Goal: Task Accomplishment & Management: Use online tool/utility

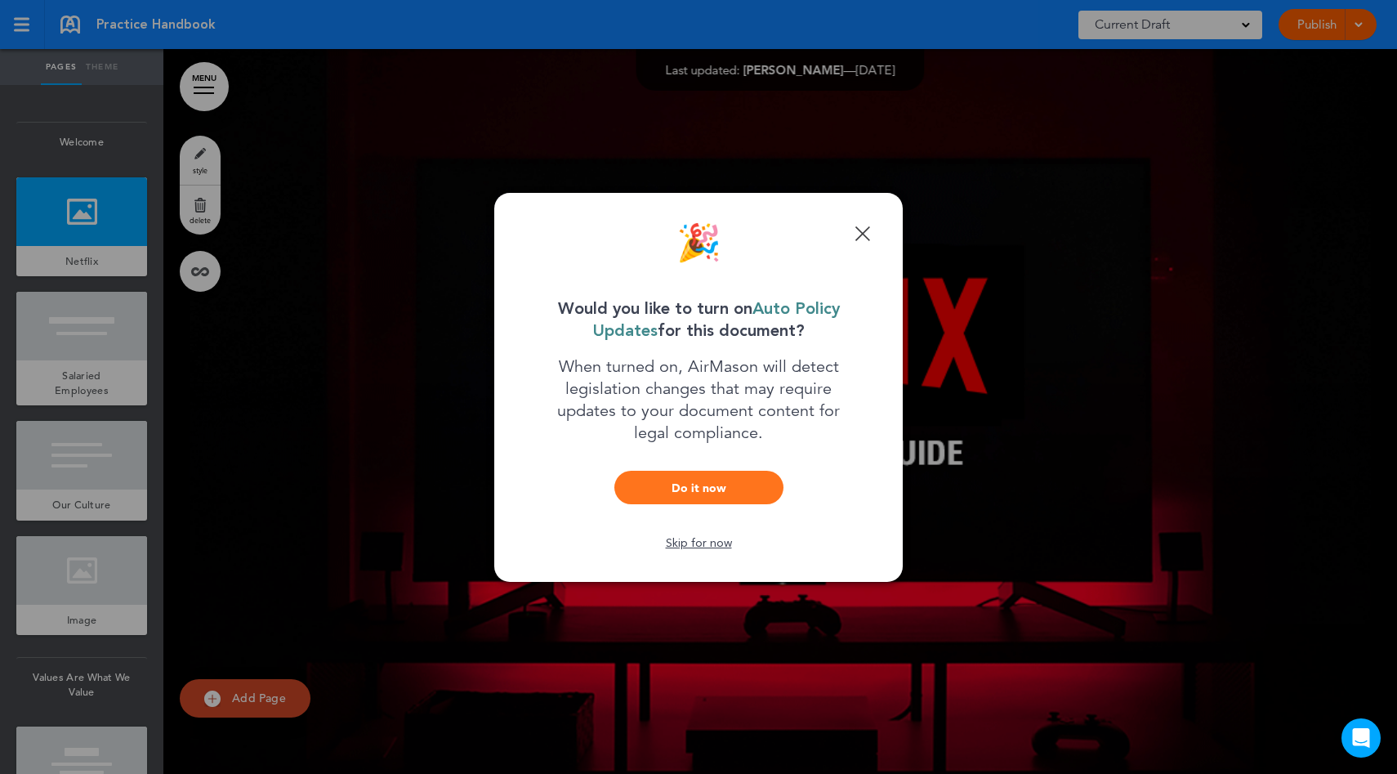
click at [751, 489] on link "Do it now" at bounding box center [698, 488] width 169 height 34
click at [865, 230] on link "Done" at bounding box center [863, 234] width 16 height 16
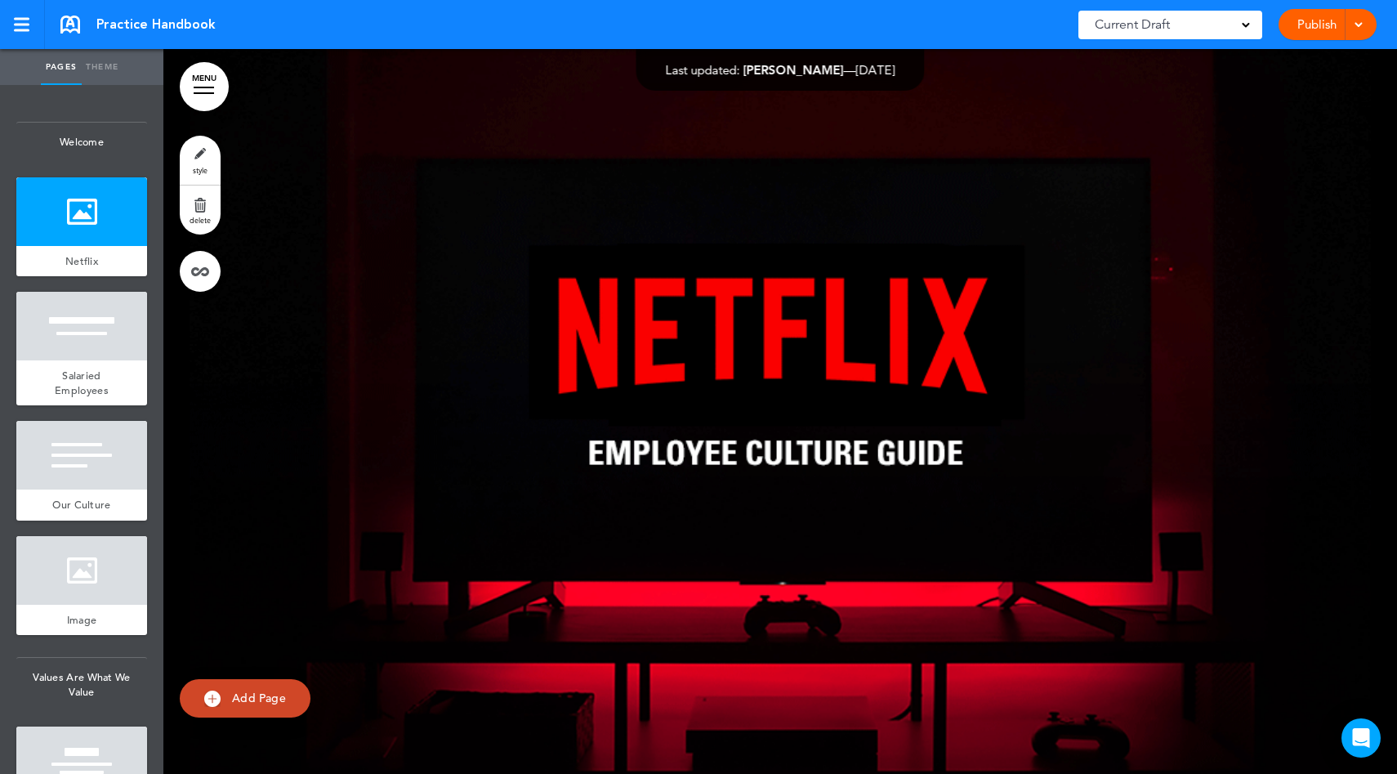
click at [1325, 14] on link "Publish" at bounding box center [1316, 24] width 51 height 31
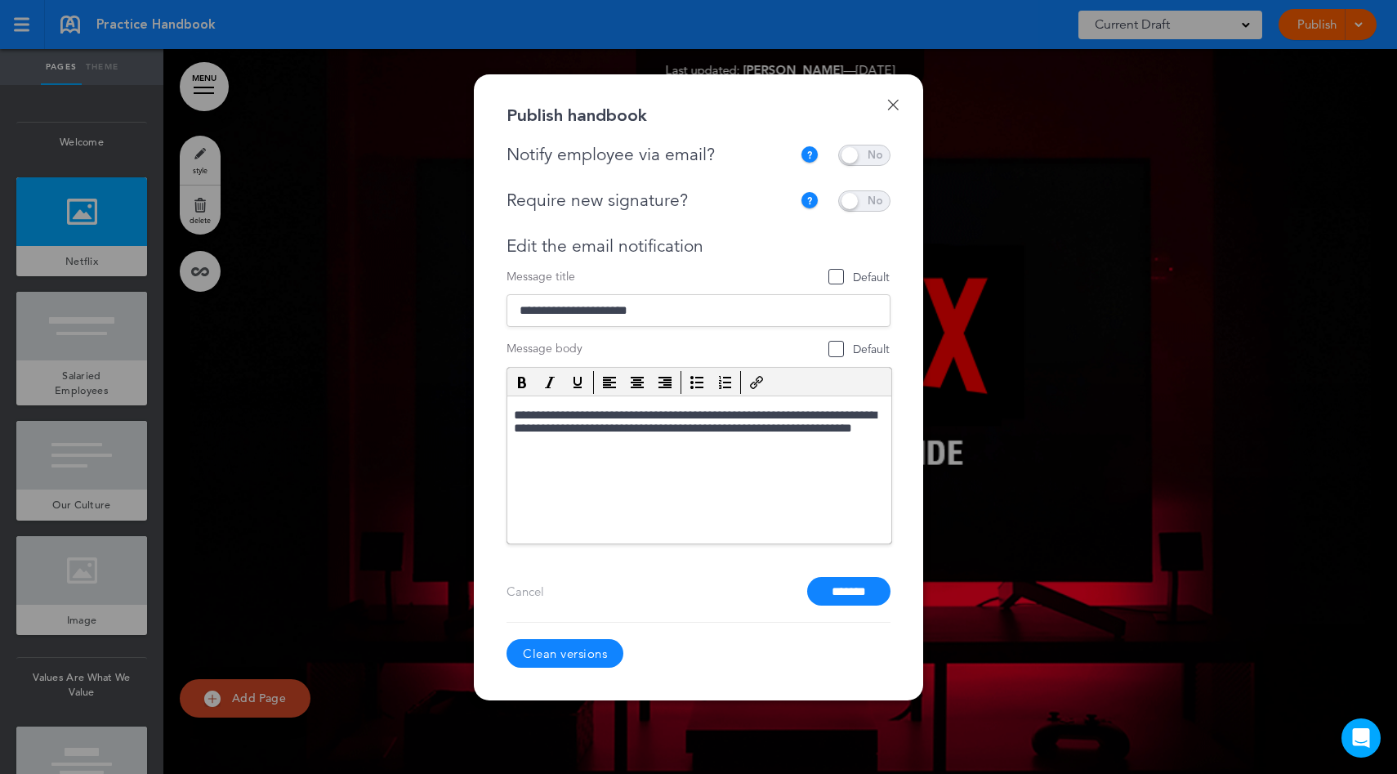
click at [583, 652] on link "Clean versions" at bounding box center [565, 653] width 117 height 29
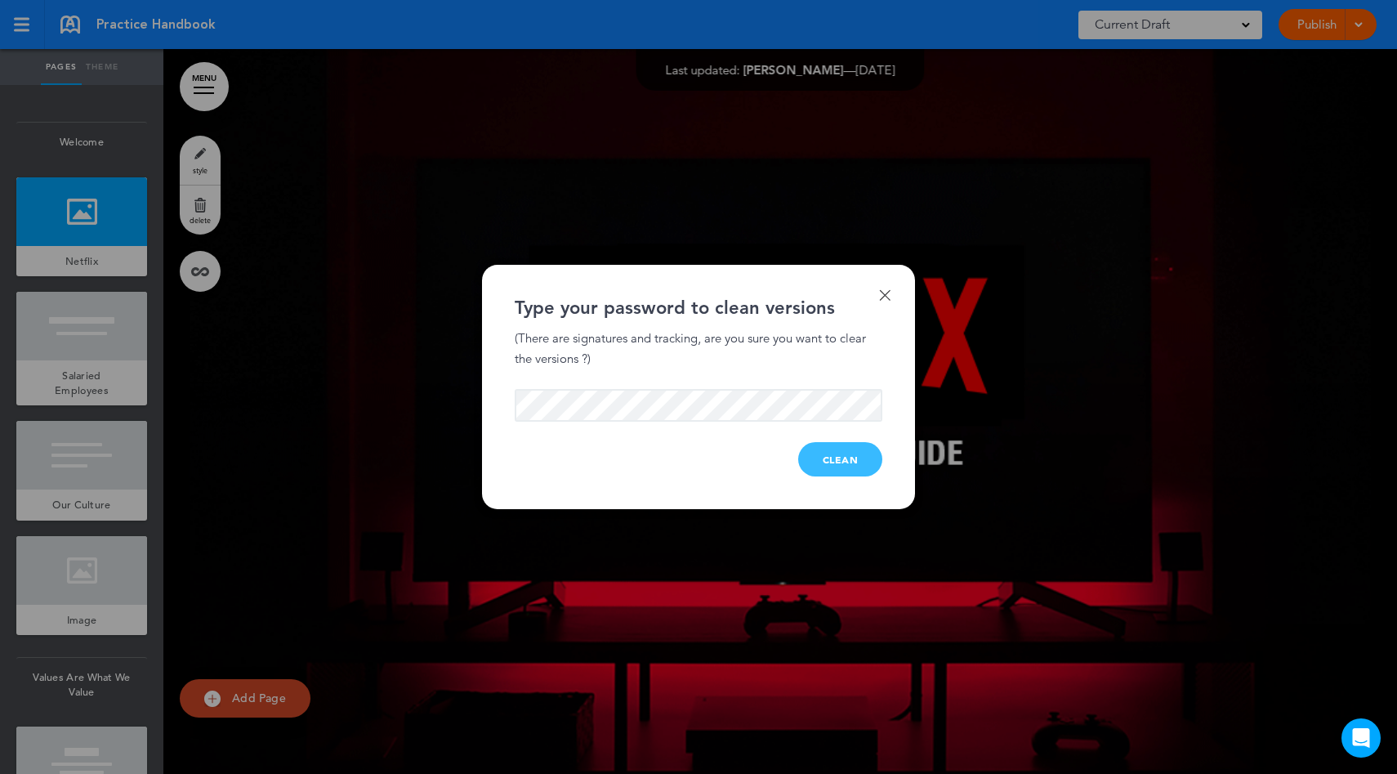
click at [820, 444] on button "Clean" at bounding box center [840, 459] width 85 height 34
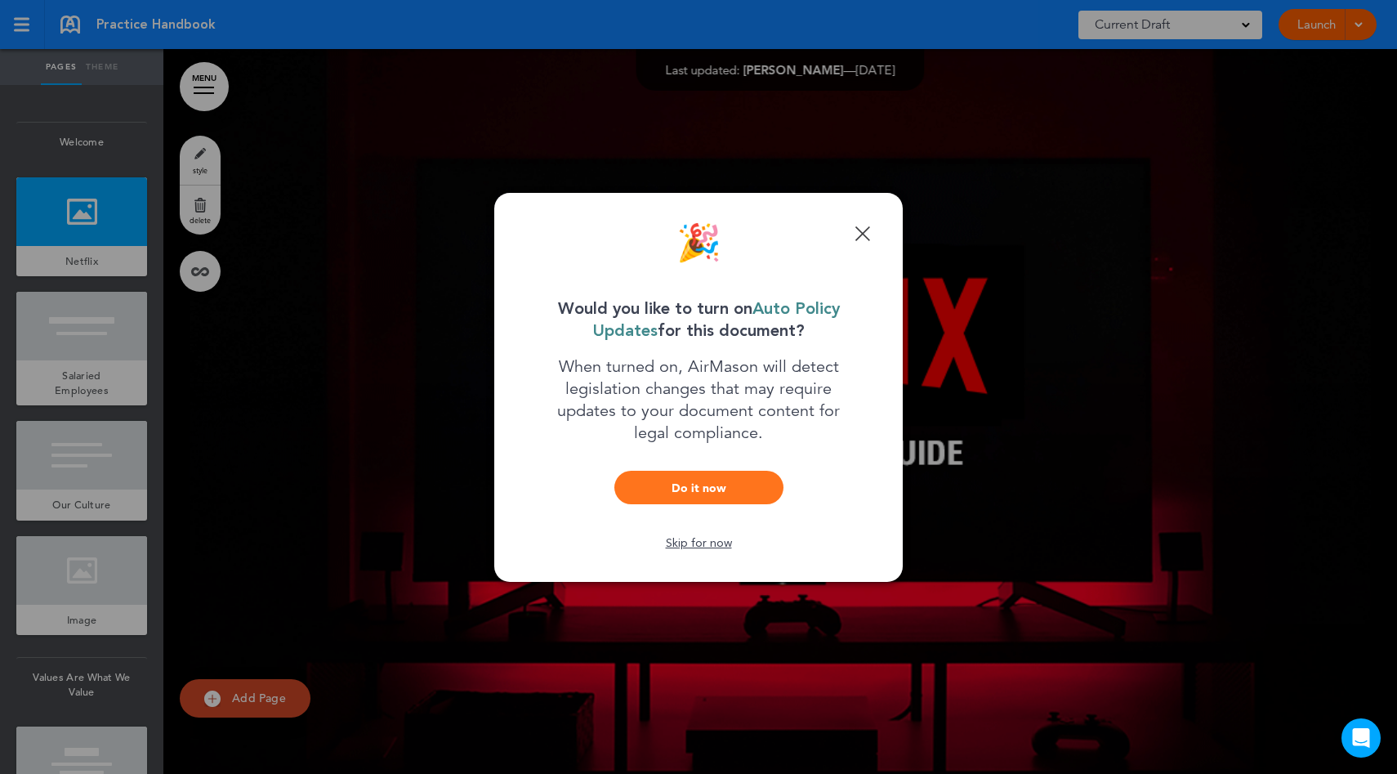
click at [861, 231] on link "Done" at bounding box center [863, 234] width 16 height 16
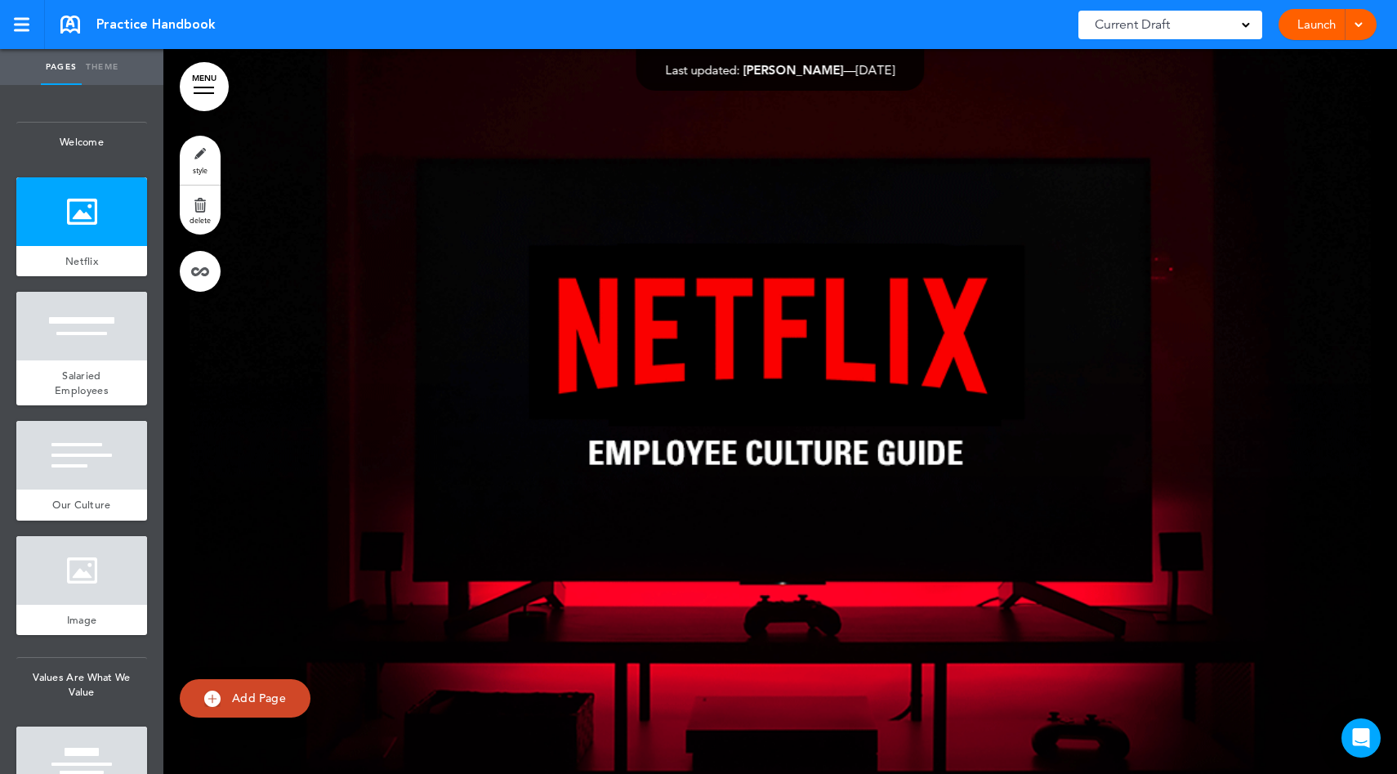
click at [1297, 26] on link "Launch" at bounding box center [1316, 24] width 51 height 31
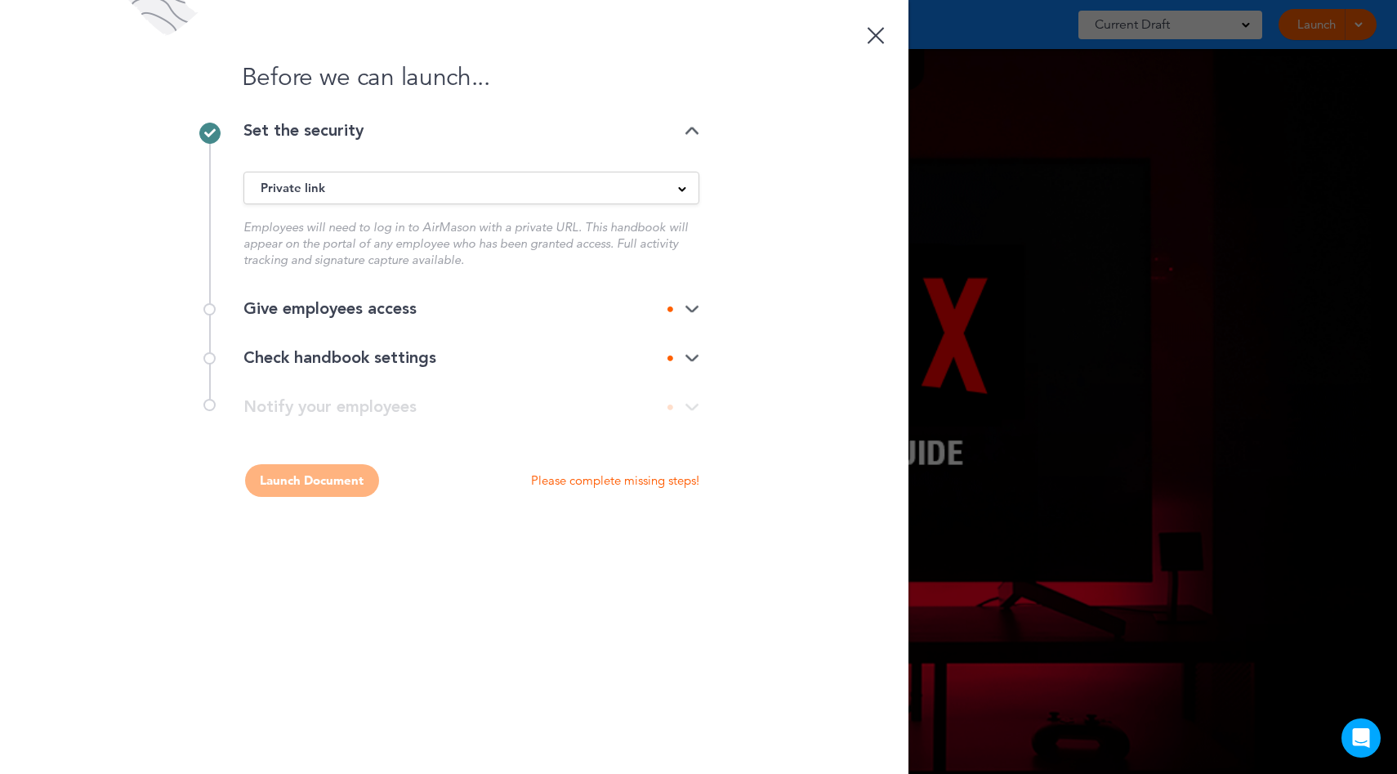
click at [664, 191] on div "Private link" at bounding box center [471, 188] width 454 height 18
click at [527, 345] on div "Check handbook settings" at bounding box center [471, 357] width 456 height 49
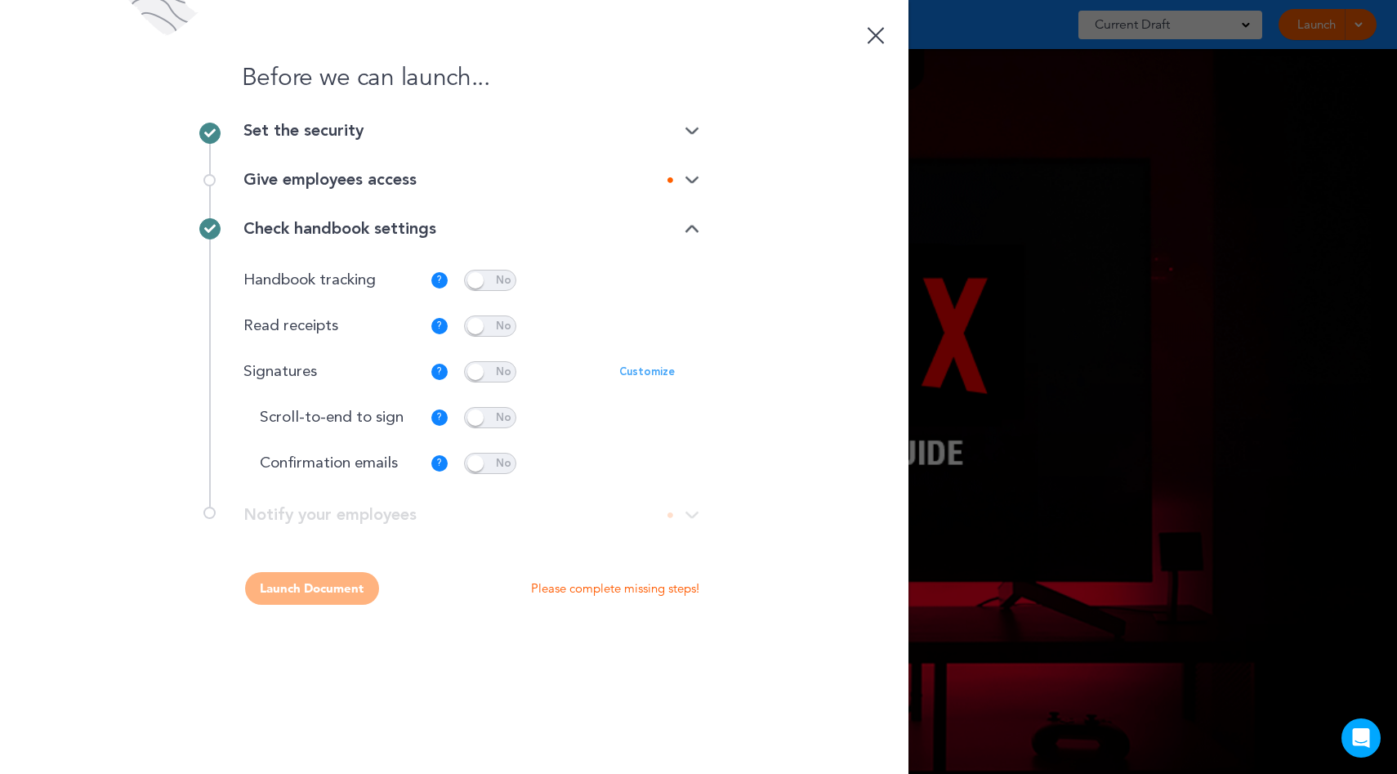
click at [482, 189] on div "Give employees access" at bounding box center [471, 179] width 456 height 49
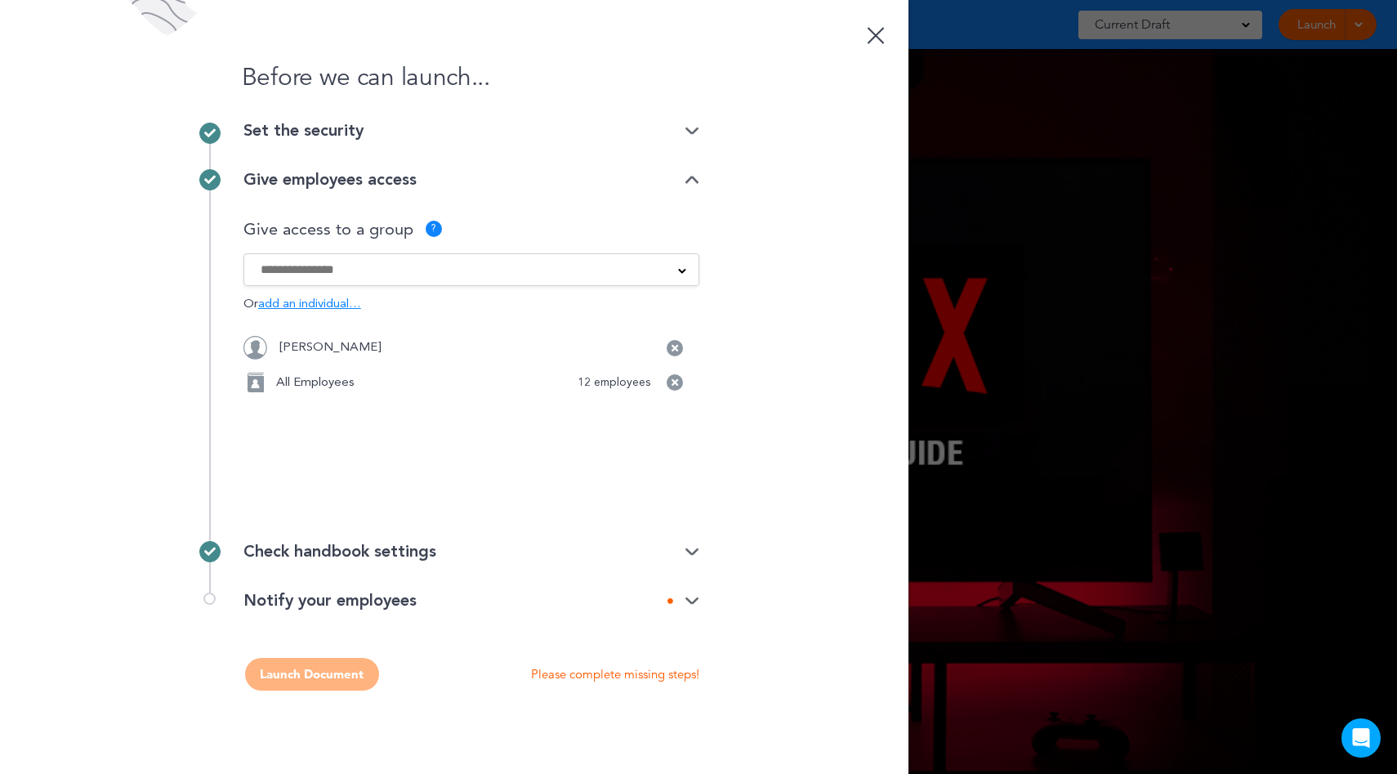
click at [422, 269] on input at bounding box center [461, 270] width 400 height 18
click at [351, 200] on div "Give employees access" at bounding box center [471, 179] width 456 height 49
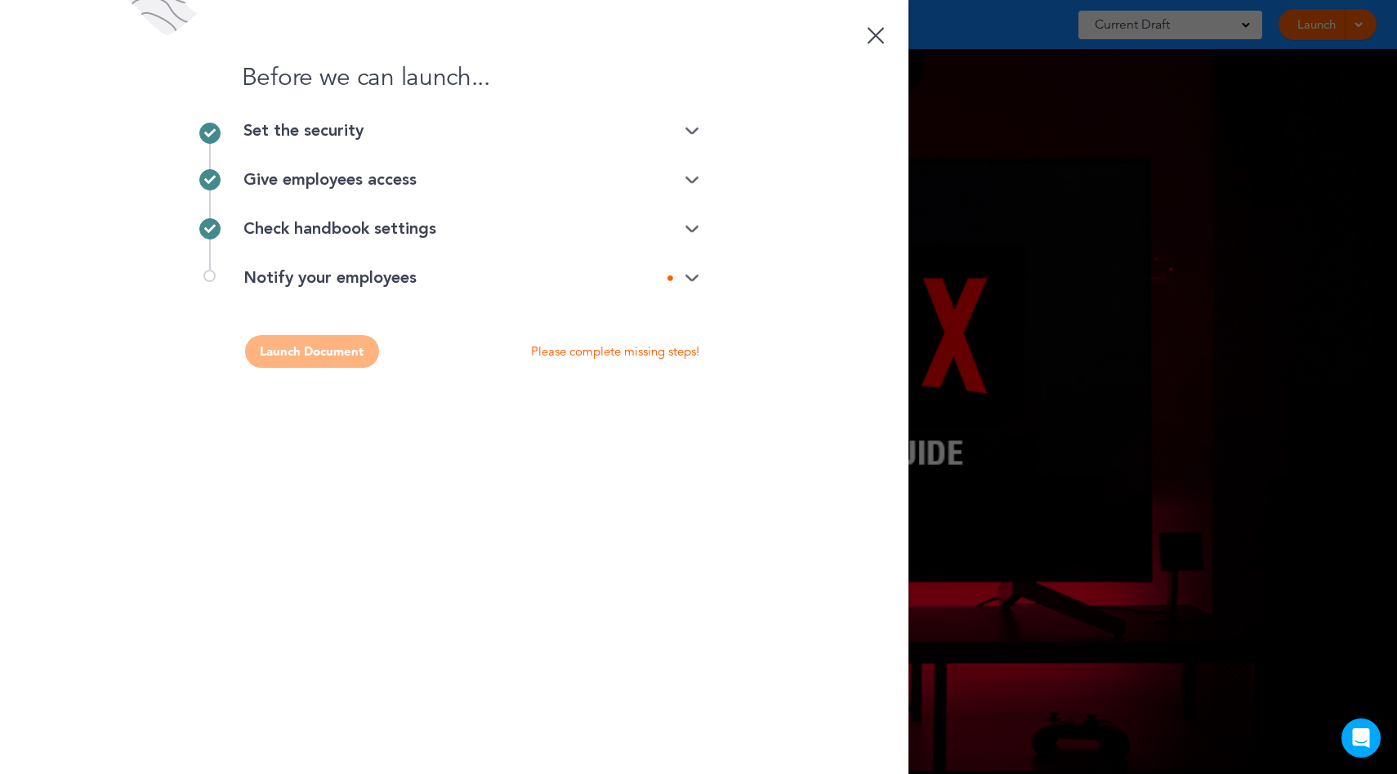
click at [375, 185] on div "Give employees access" at bounding box center [471, 180] width 456 height 16
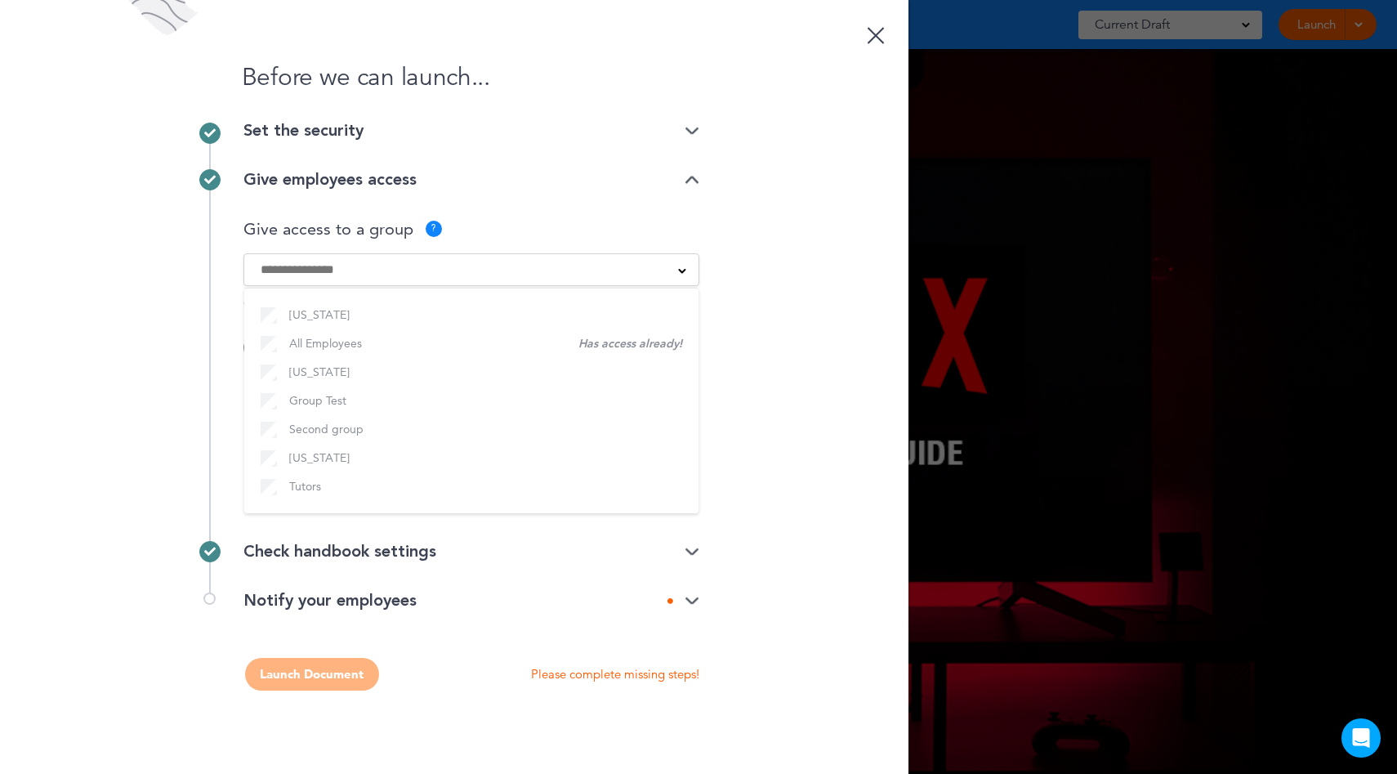
click at [616, 536] on div "Check handbook settings" at bounding box center [471, 551] width 456 height 49
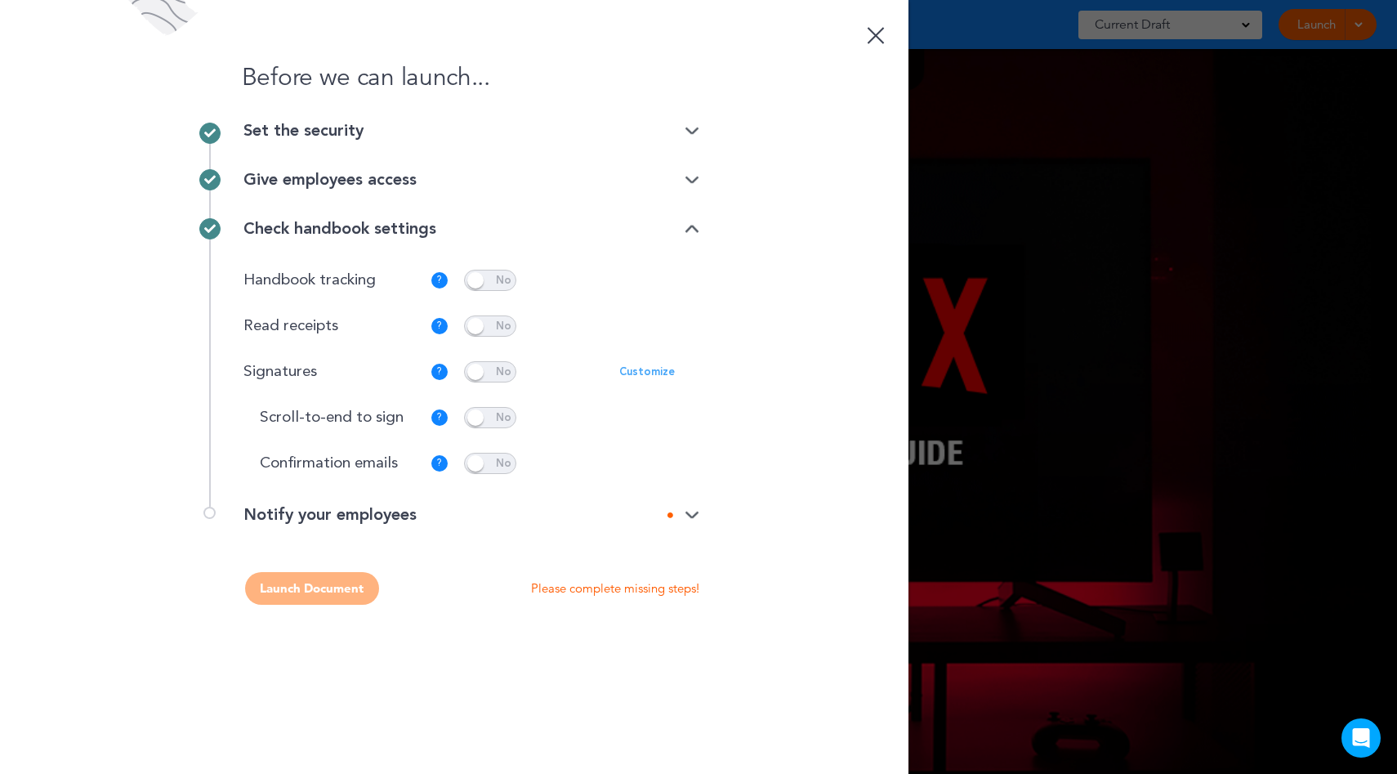
click at [485, 329] on span at bounding box center [490, 325] width 52 height 21
click at [494, 453] on span at bounding box center [490, 463] width 52 height 21
click at [507, 514] on div "Notify your employees" at bounding box center [471, 515] width 456 height 16
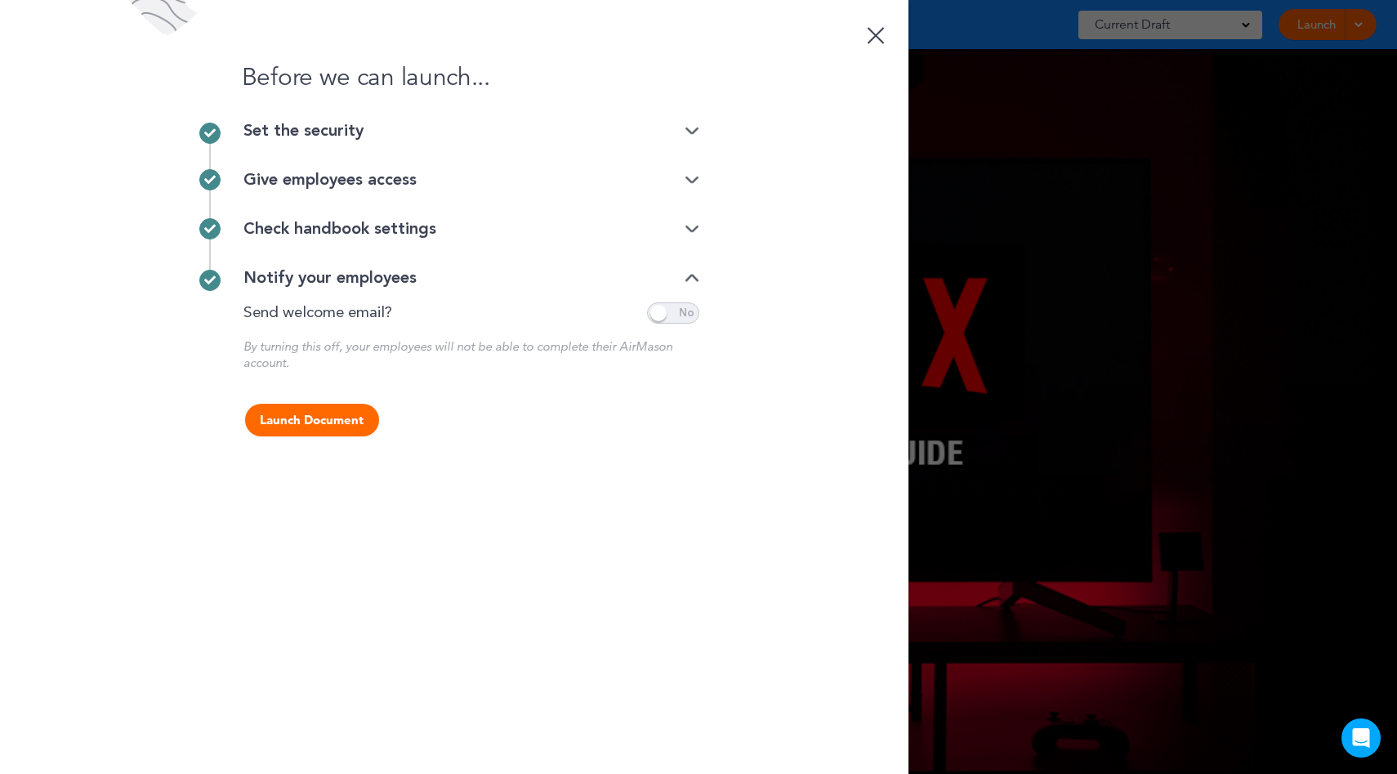
click at [332, 404] on button "Launch Document" at bounding box center [312, 420] width 134 height 33
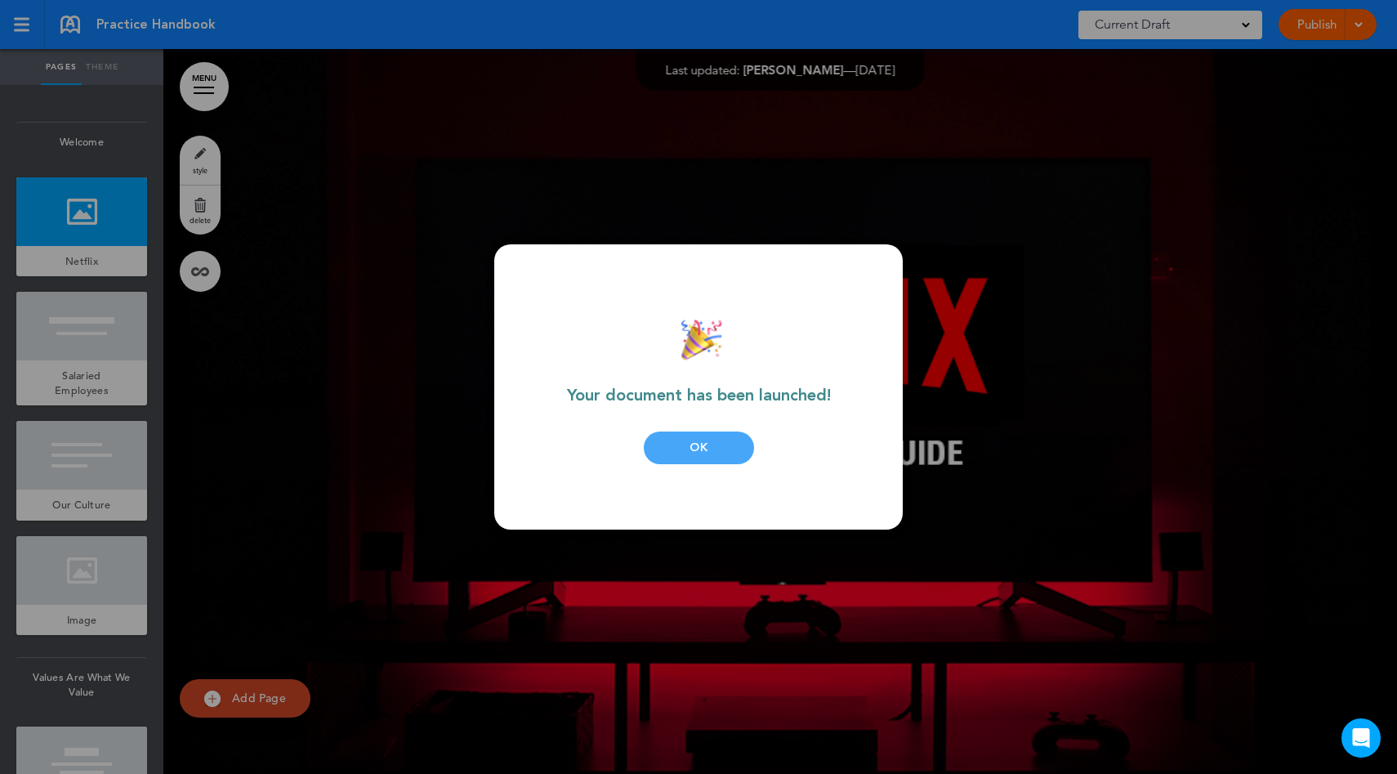
click at [679, 449] on div "OK" at bounding box center [699, 447] width 110 height 33
